Goal: Task Accomplishment & Management: Manage account settings

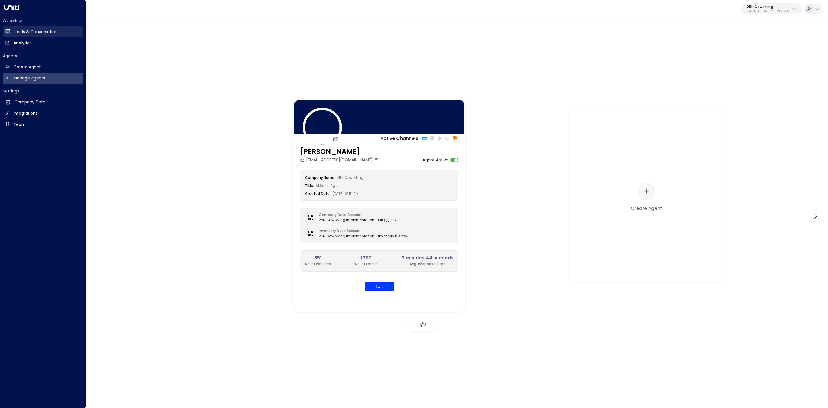
click at [10, 28] on link "Leads & Conversations Leads & Conversations" at bounding box center [43, 31] width 80 height 11
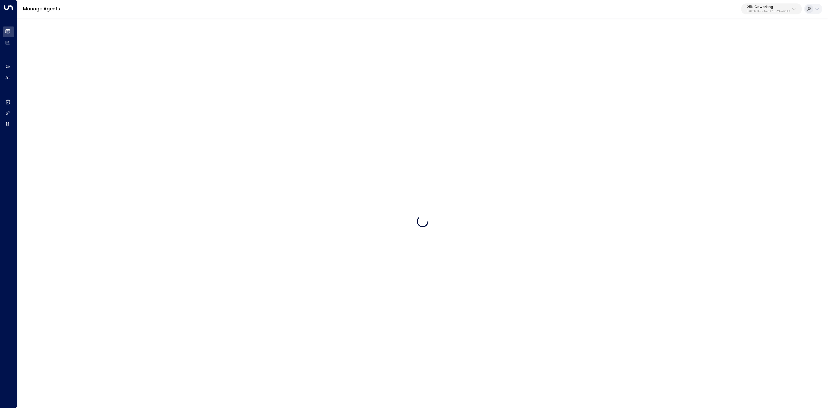
click at [770, 5] on button "25N Coworking 3b9800f4-81ca-4ec0-8758-72fbe4763f36" at bounding box center [771, 8] width 61 height 11
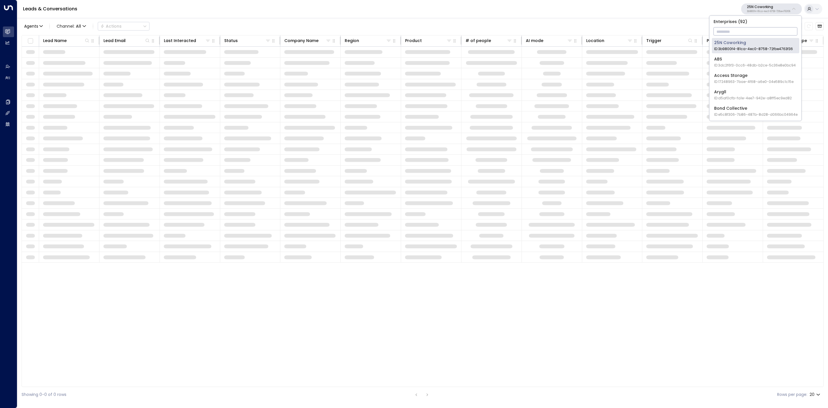
click at [769, 5] on p "25N Coworking" at bounding box center [768, 6] width 43 height 3
click at [770, 6] on p "25N Coworking" at bounding box center [768, 6] width 43 height 3
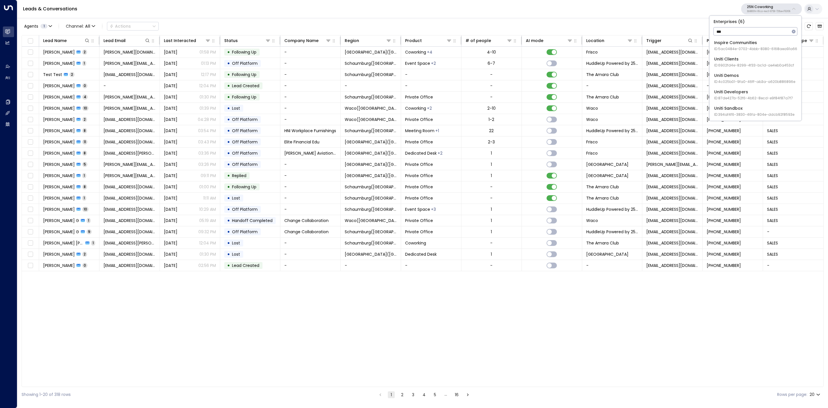
type input "***"
click at [747, 78] on div "Uniti Demos ID: 4c025b01-9fa0-46ff-ab3a-a620b886896e" at bounding box center [754, 78] width 81 height 12
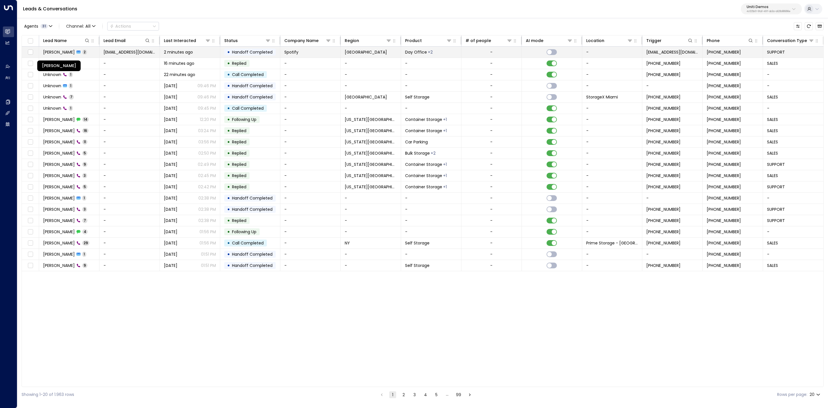
click at [65, 50] on span "[PERSON_NAME]" at bounding box center [59, 52] width 32 height 6
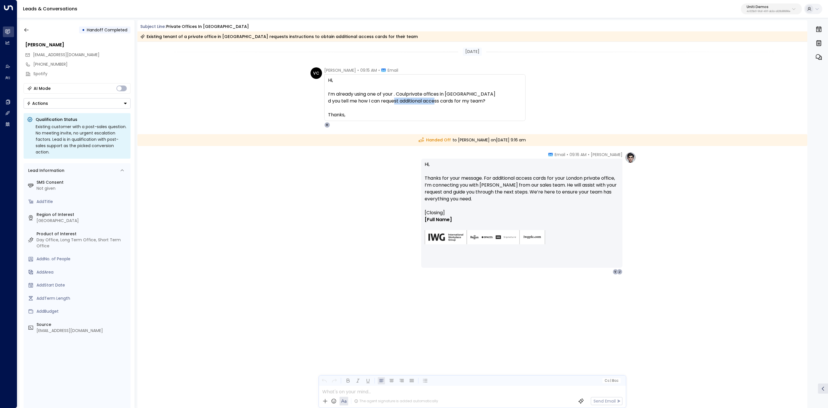
drag, startPoint x: 406, startPoint y: 100, endPoint x: 468, endPoint y: 99, distance: 61.9
click at [465, 99] on span "d you tell me how I can request additional access cards for my team? Thanks," at bounding box center [406, 107] width 157 height 21
click at [468, 98] on span "d you tell me how I can request additional access cards for my team? Thanks," at bounding box center [406, 107] width 157 height 21
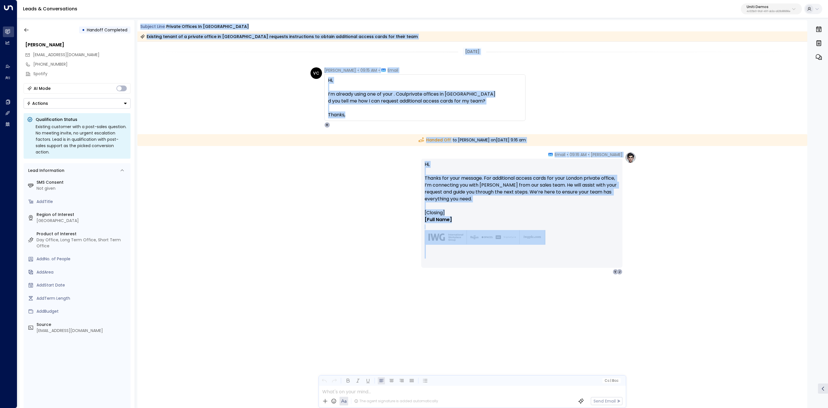
drag, startPoint x: 137, startPoint y: 25, endPoint x: 632, endPoint y: 259, distance: 546.7
click at [632, 259] on div "Subject Line: private offices in London Existing tenant of a private office in …" at bounding box center [472, 213] width 670 height 387
copy div "Subject Line: private offices in London Existing tenant of a private office in …"
click at [28, 29] on icon "button" at bounding box center [27, 30] width 6 height 6
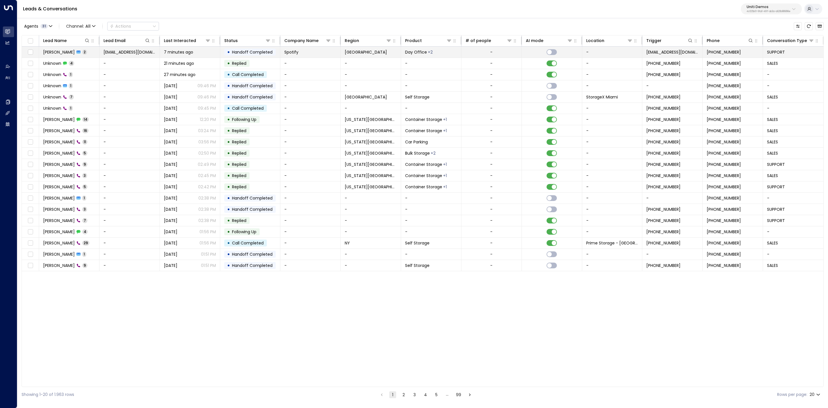
click at [26, 49] on td at bounding box center [30, 52] width 17 height 11
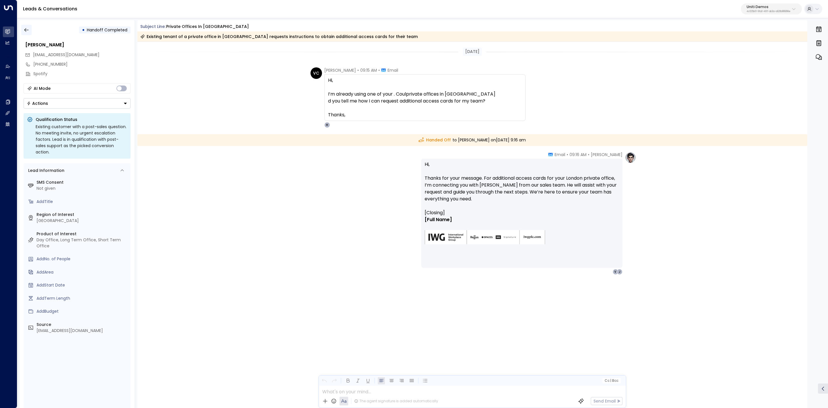
click at [24, 28] on icon "button" at bounding box center [27, 30] width 6 height 6
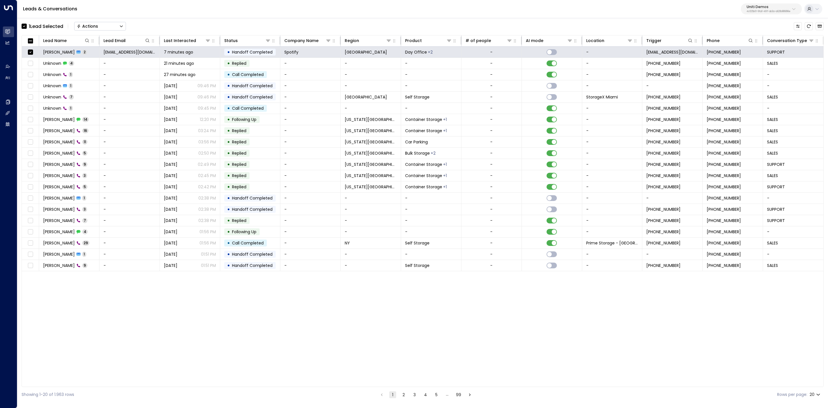
click at [110, 24] on button "Actions" at bounding box center [100, 26] width 52 height 9
click at [96, 62] on span "Archive Lead" at bounding box center [90, 64] width 27 height 6
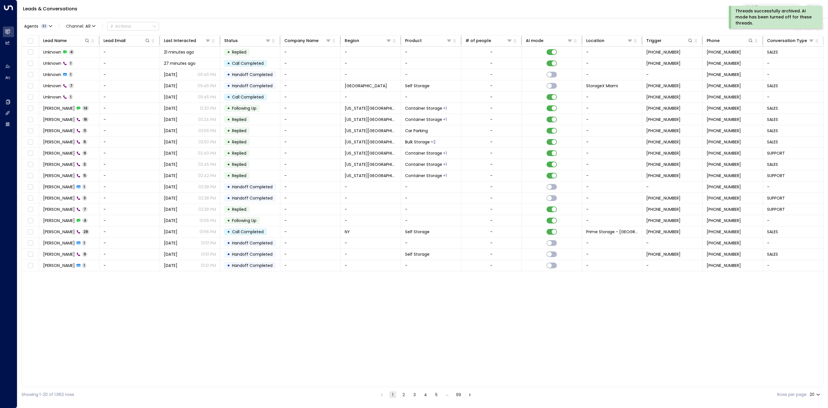
click at [827, 295] on div "Agents 31 Channel: All Actions Lead Name Lead Email Last Interacted Status Comp…" at bounding box center [422, 209] width 811 height 385
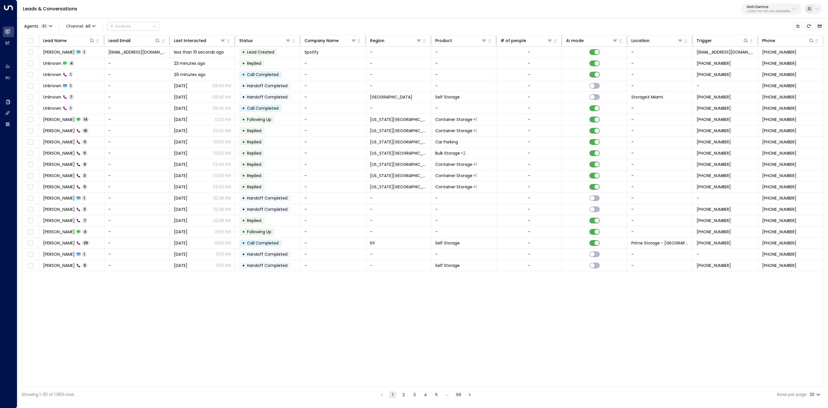
drag, startPoint x: 188, startPoint y: 8, endPoint x: 195, endPoint y: 17, distance: 11.7
click at [191, 8] on div "Leads & Conversations Uniti Demos 4c025b01-9fa0-46ff-ab3a-a620b886896e" at bounding box center [422, 9] width 811 height 18
click at [74, 51] on span "[PERSON_NAME]" at bounding box center [59, 52] width 32 height 6
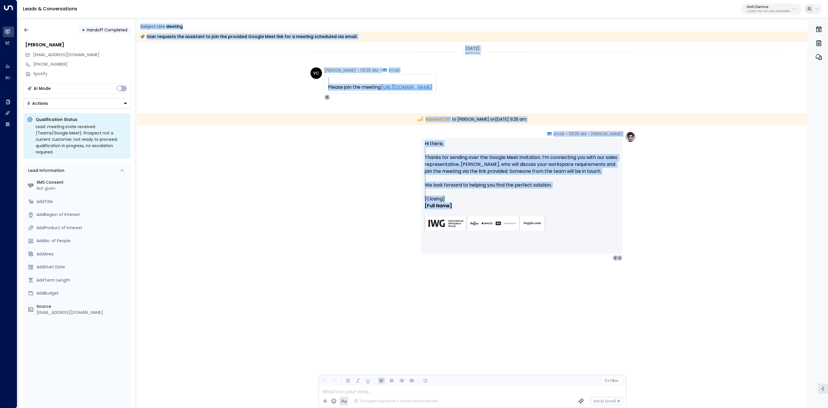
drag, startPoint x: 141, startPoint y: 23, endPoint x: 576, endPoint y: 203, distance: 471.0
click at [576, 203] on div "Subject Line: Meeting User requests the assistant to join the provided Google M…" at bounding box center [472, 213] width 670 height 387
copy div "Subject Line: Meeting User requests the assistant to join the provided Google M…"
click at [28, 31] on button "button" at bounding box center [26, 30] width 10 height 10
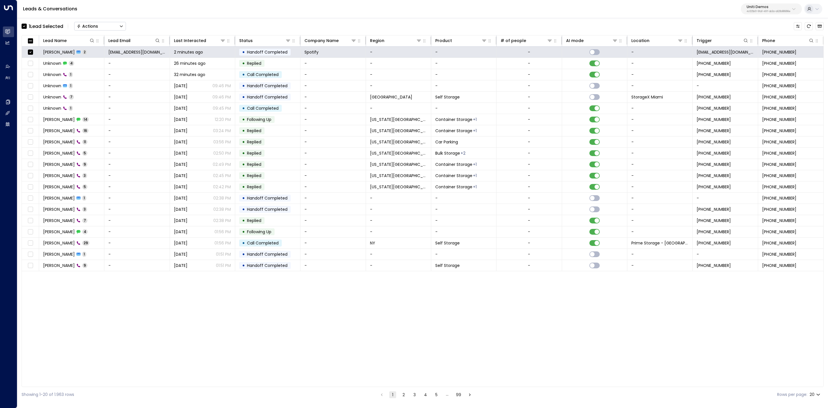
click at [91, 23] on button "Actions" at bounding box center [100, 26] width 52 height 9
click at [106, 65] on li "Archive Lead" at bounding box center [99, 64] width 51 height 9
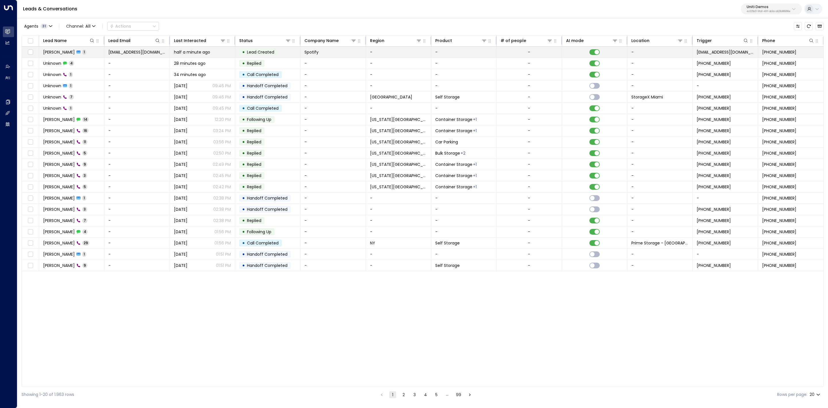
click at [66, 55] on td "Valentina Colugnatti 1" at bounding box center [71, 52] width 65 height 11
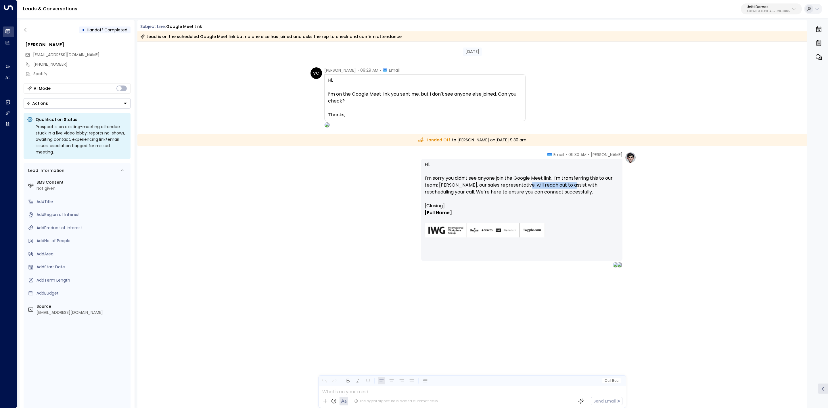
drag, startPoint x: 528, startPoint y: 184, endPoint x: 605, endPoint y: 185, distance: 76.5
click at [600, 185] on p "Hi, I’m sorry you didn’t see anyone join the Google Meet link. I’m transferring…" at bounding box center [522, 181] width 194 height 41
click at [610, 185] on p "Hi, I’m sorry you didn’t see anyone join the Google Meet link. I’m transferring…" at bounding box center [522, 181] width 194 height 41
drag, startPoint x: 506, startPoint y: 171, endPoint x: 580, endPoint y: 174, distance: 73.4
click at [570, 173] on p "Hi, I’m sorry you didn’t see anyone join the Google Meet link. I’m transferring…" at bounding box center [522, 181] width 194 height 41
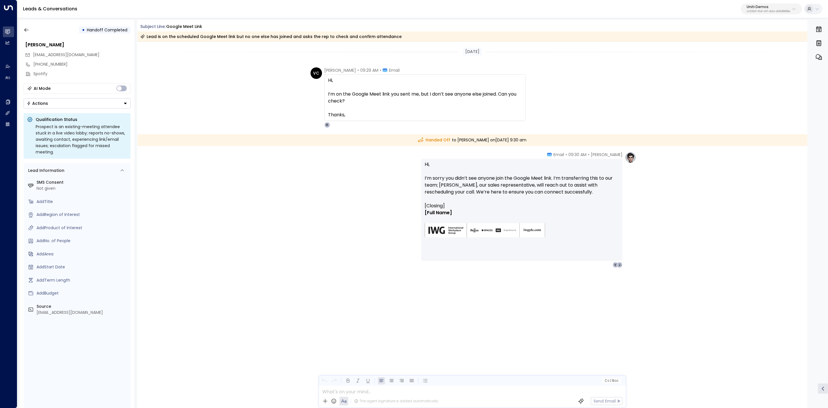
click at [577, 175] on p "Hi, I’m sorry you didn’t see anyone join the Google Meet link. I’m transferring…" at bounding box center [522, 181] width 194 height 41
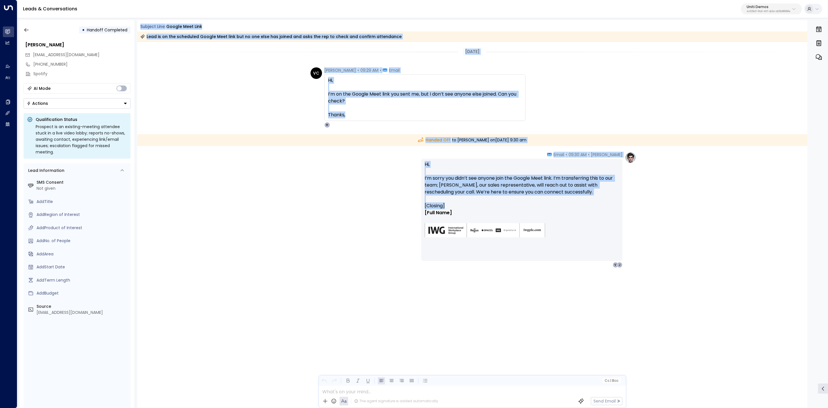
drag, startPoint x: 318, startPoint y: 47, endPoint x: 578, endPoint y: 204, distance: 303.0
click at [578, 204] on div "Subject Line: Google Meet link Lead is on the scheduled Google Meet link but no…" at bounding box center [472, 213] width 670 height 387
copy div "Subject Line: Google Meet link Lead is on the scheduled Google Meet link but no…"
click at [24, 31] on icon "button" at bounding box center [27, 30] width 6 height 6
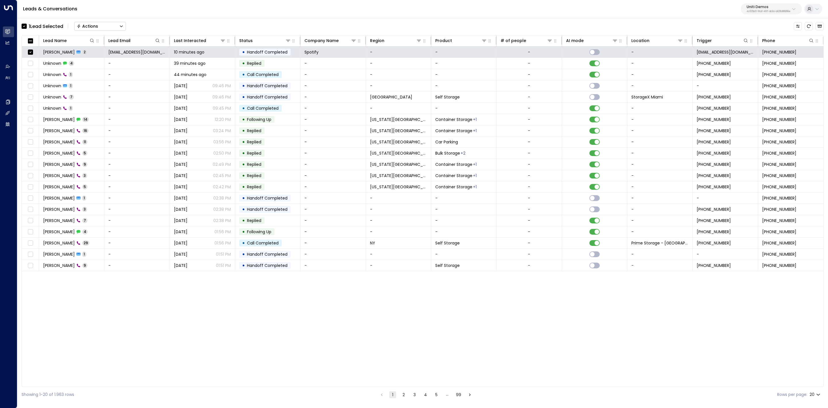
click at [106, 23] on button "Actions" at bounding box center [100, 26] width 52 height 9
click at [108, 65] on li "Archive Lead" at bounding box center [99, 64] width 51 height 9
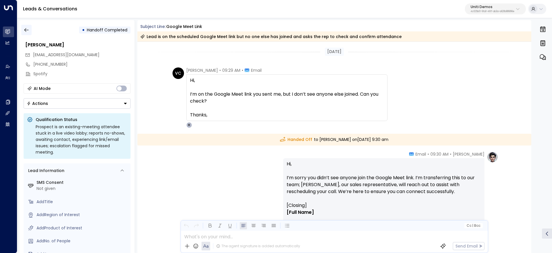
click at [29, 33] on button "button" at bounding box center [26, 30] width 10 height 10
click at [27, 27] on icon "button" at bounding box center [27, 30] width 6 height 6
click at [29, 30] on button "button" at bounding box center [26, 30] width 10 height 10
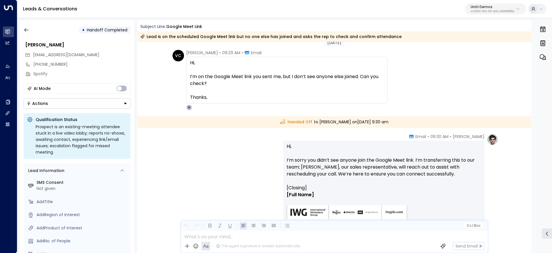
scroll to position [72, 0]
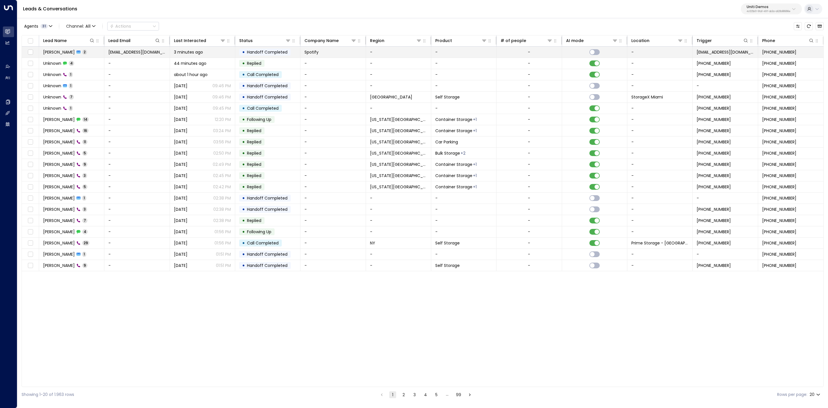
click at [61, 54] on span "[PERSON_NAME]" at bounding box center [59, 52] width 32 height 6
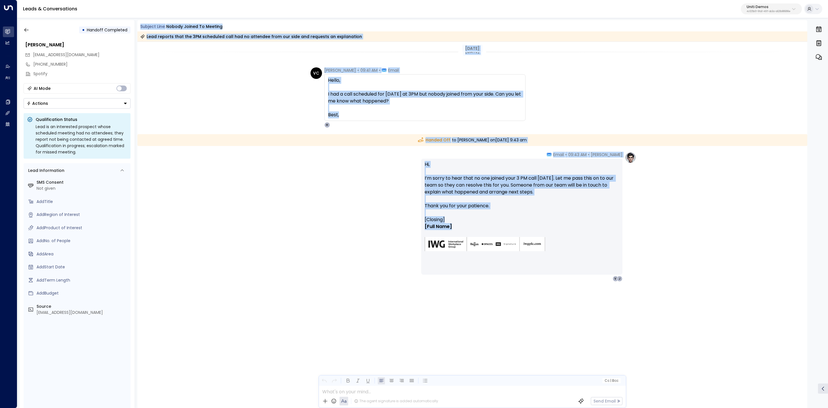
drag, startPoint x: 137, startPoint y: 24, endPoint x: 569, endPoint y: 233, distance: 479.6
click at [569, 233] on div "Subject Line: nobody joined to meeting Lead reports that the 3PM scheduled call…" at bounding box center [472, 213] width 670 height 387
copy div "Subject Line: nobody joined to meeting Lead reports that the 3PM scheduled call…"
click at [29, 25] on button "button" at bounding box center [26, 30] width 10 height 10
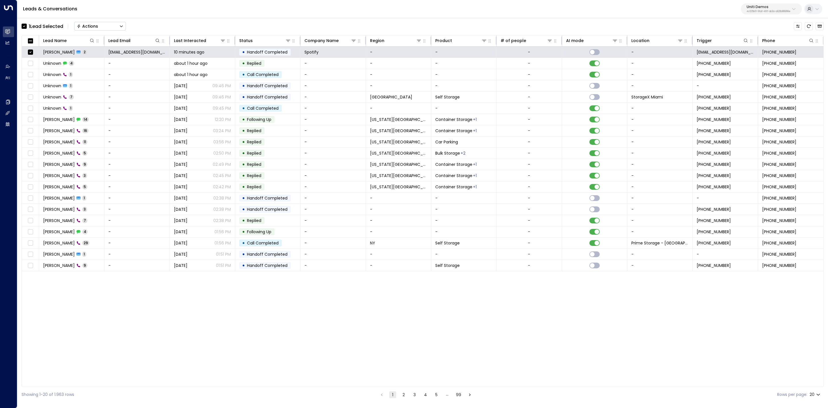
click at [102, 22] on button "Actions" at bounding box center [100, 26] width 52 height 9
drag, startPoint x: 106, startPoint y: 65, endPoint x: 510, endPoint y: 130, distance: 408.9
click at [105, 65] on li "Archive Lead" at bounding box center [99, 64] width 51 height 9
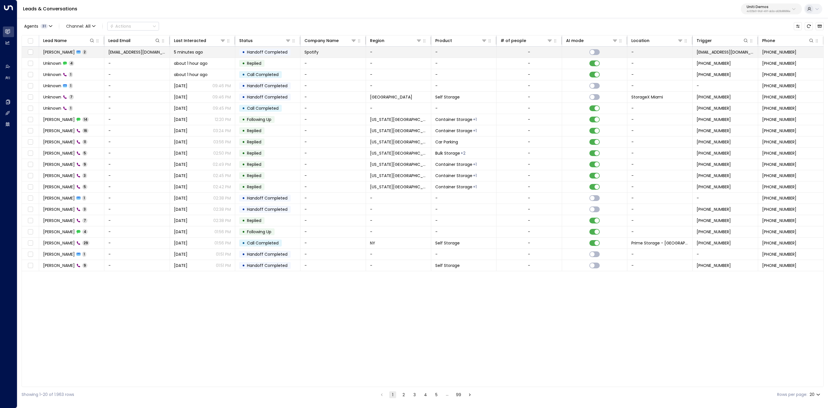
click at [69, 51] on span "[PERSON_NAME]" at bounding box center [59, 52] width 32 height 6
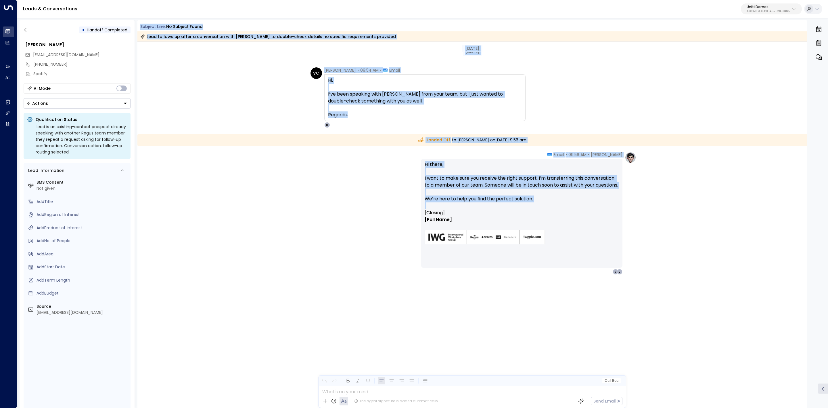
drag, startPoint x: 138, startPoint y: 25, endPoint x: 627, endPoint y: 232, distance: 530.8
click at [627, 232] on div "Subject Line: No subject found Lead follows up after a conversation with [PERSO…" at bounding box center [472, 213] width 670 height 387
copy div "Subject Line: No subject found Lead follows up after a conversation with [PERSO…"
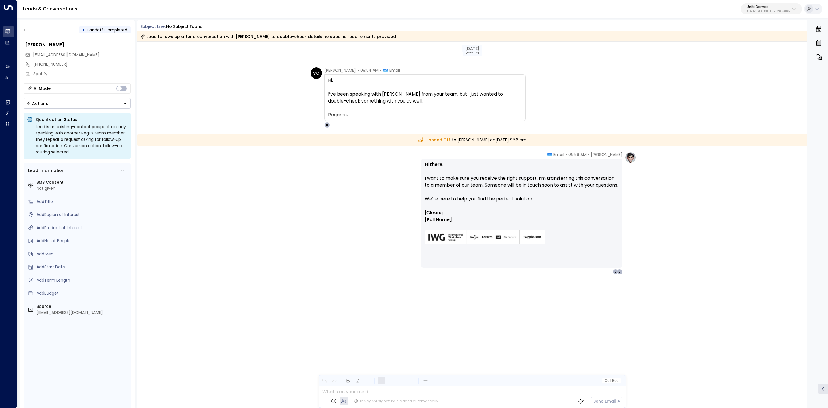
click at [387, 0] on html "Overview Leads & Conversations Leads & Conversations Analytics Analytics Agents…" at bounding box center [414, 205] width 828 height 410
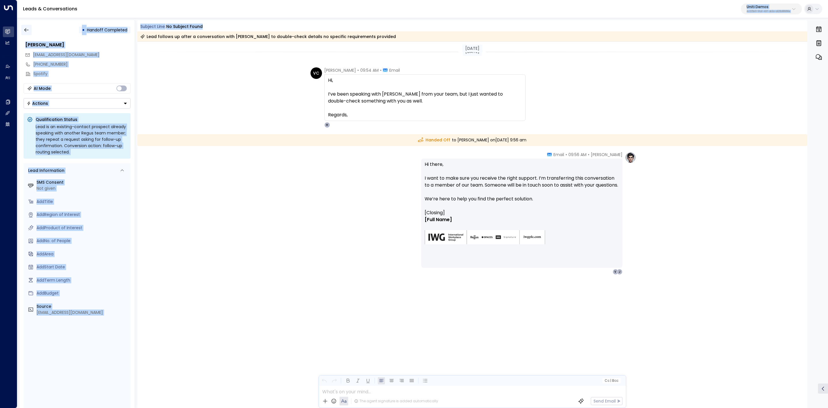
click at [25, 29] on icon "button" at bounding box center [26, 30] width 4 height 4
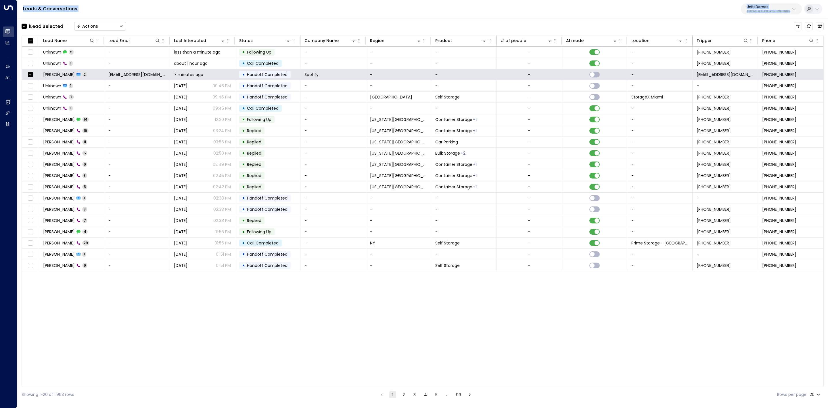
click at [103, 25] on button "Actions" at bounding box center [100, 26] width 52 height 9
click at [108, 62] on li "Archive Lead" at bounding box center [99, 64] width 51 height 9
